Goal: Navigation & Orientation: Find specific page/section

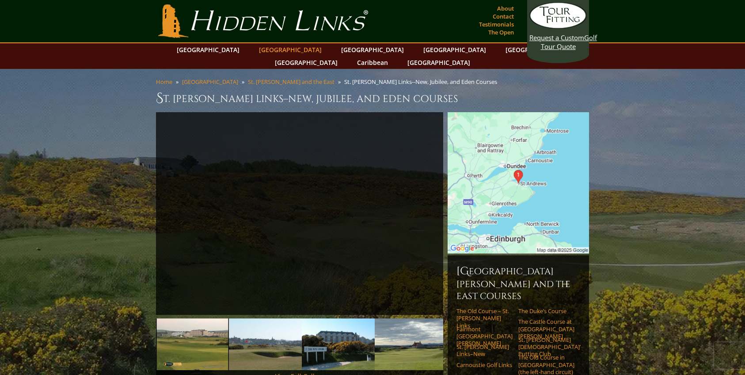
click at [274, 47] on link "[GEOGRAPHIC_DATA]" at bounding box center [291, 49] width 72 height 13
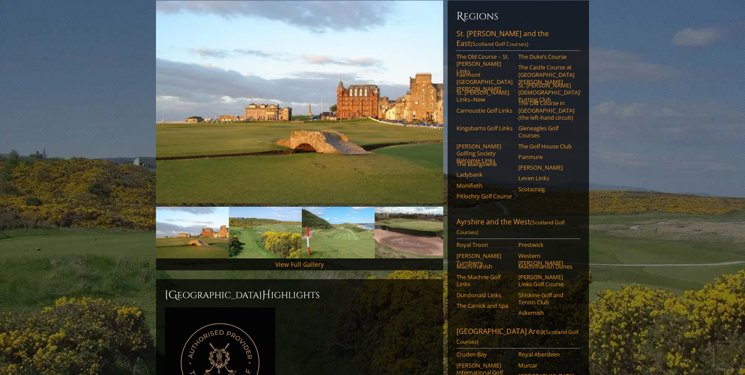
scroll to position [120, 0]
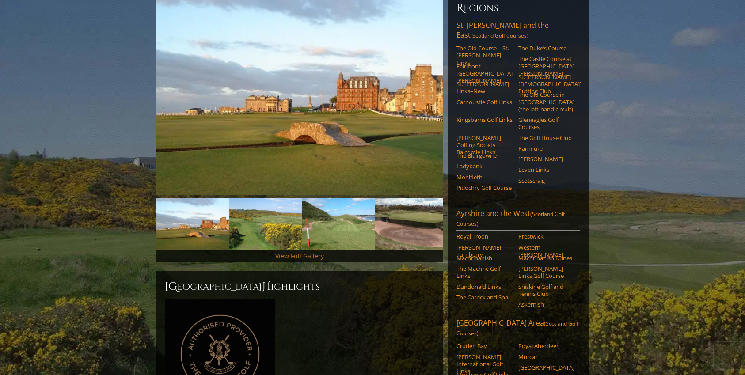
click at [313, 252] on link "View Full Gallery" at bounding box center [299, 256] width 49 height 8
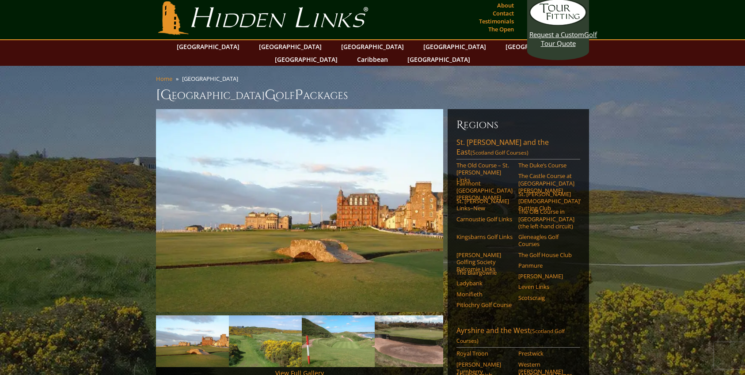
scroll to position [0, 0]
